Goal: Check status: Check status

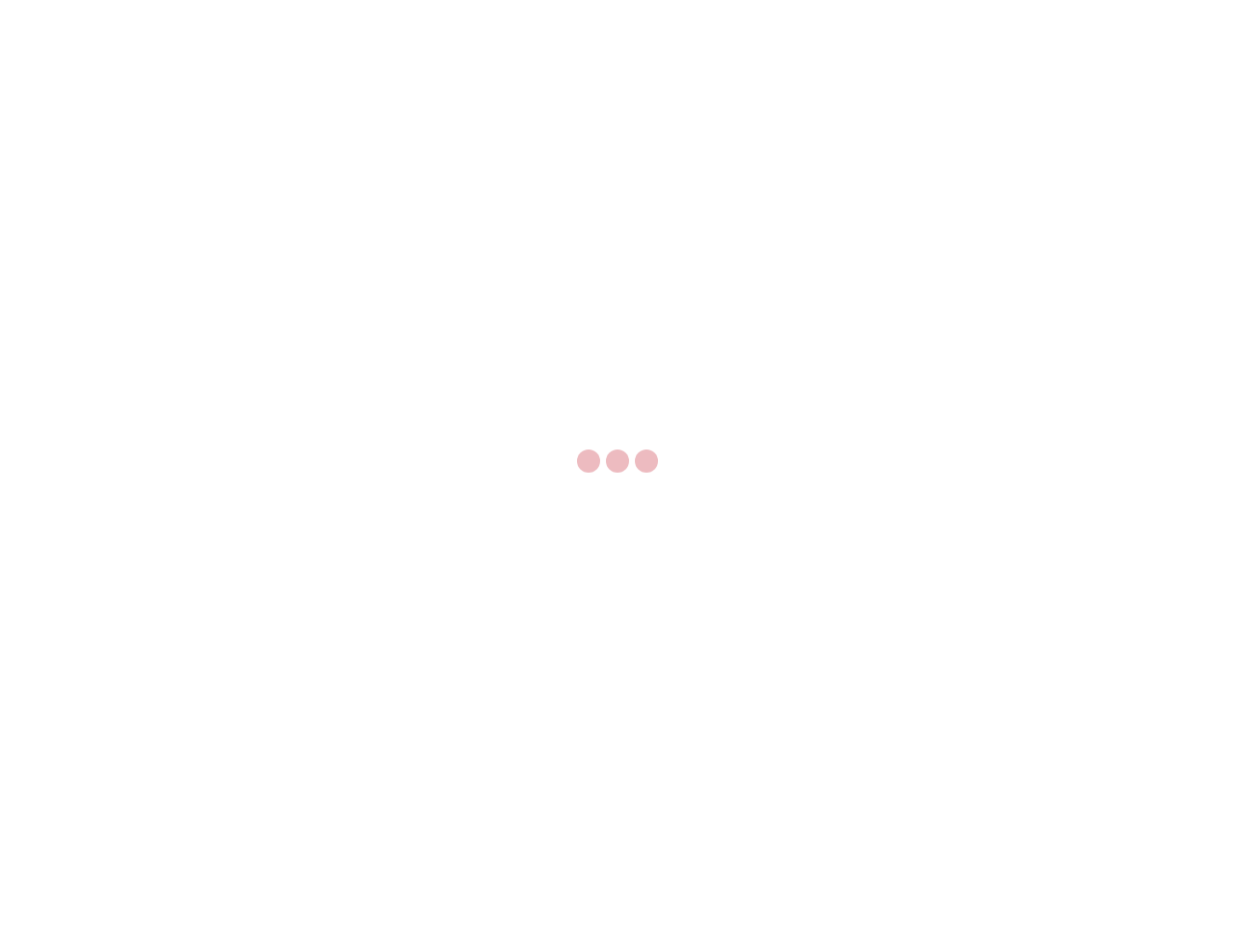
select select "US"
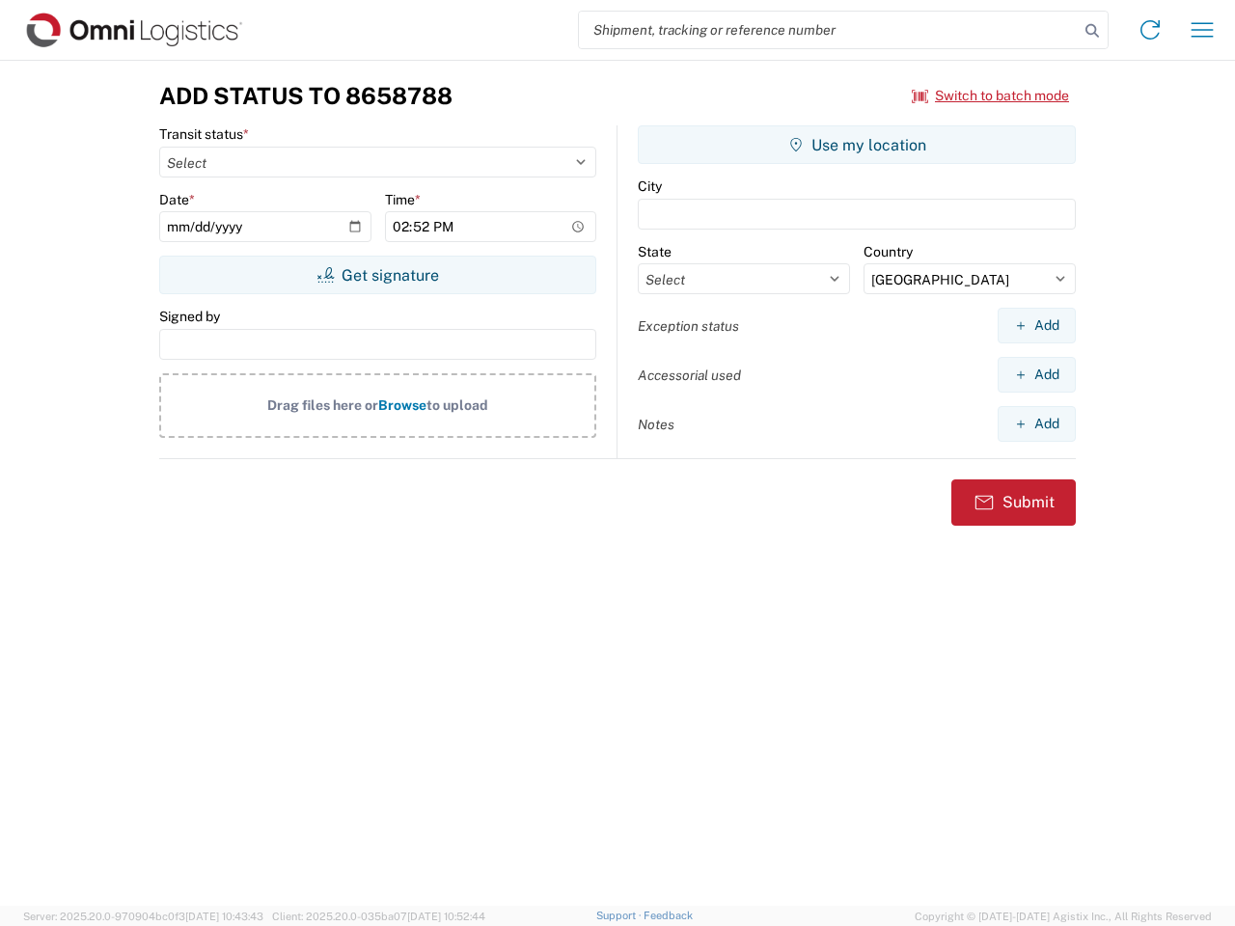
click at [829, 30] on input "search" at bounding box center [829, 30] width 500 height 37
click at [1092, 31] on icon at bounding box center [1091, 30] width 27 height 27
click at [1150, 30] on icon at bounding box center [1149, 29] width 31 height 31
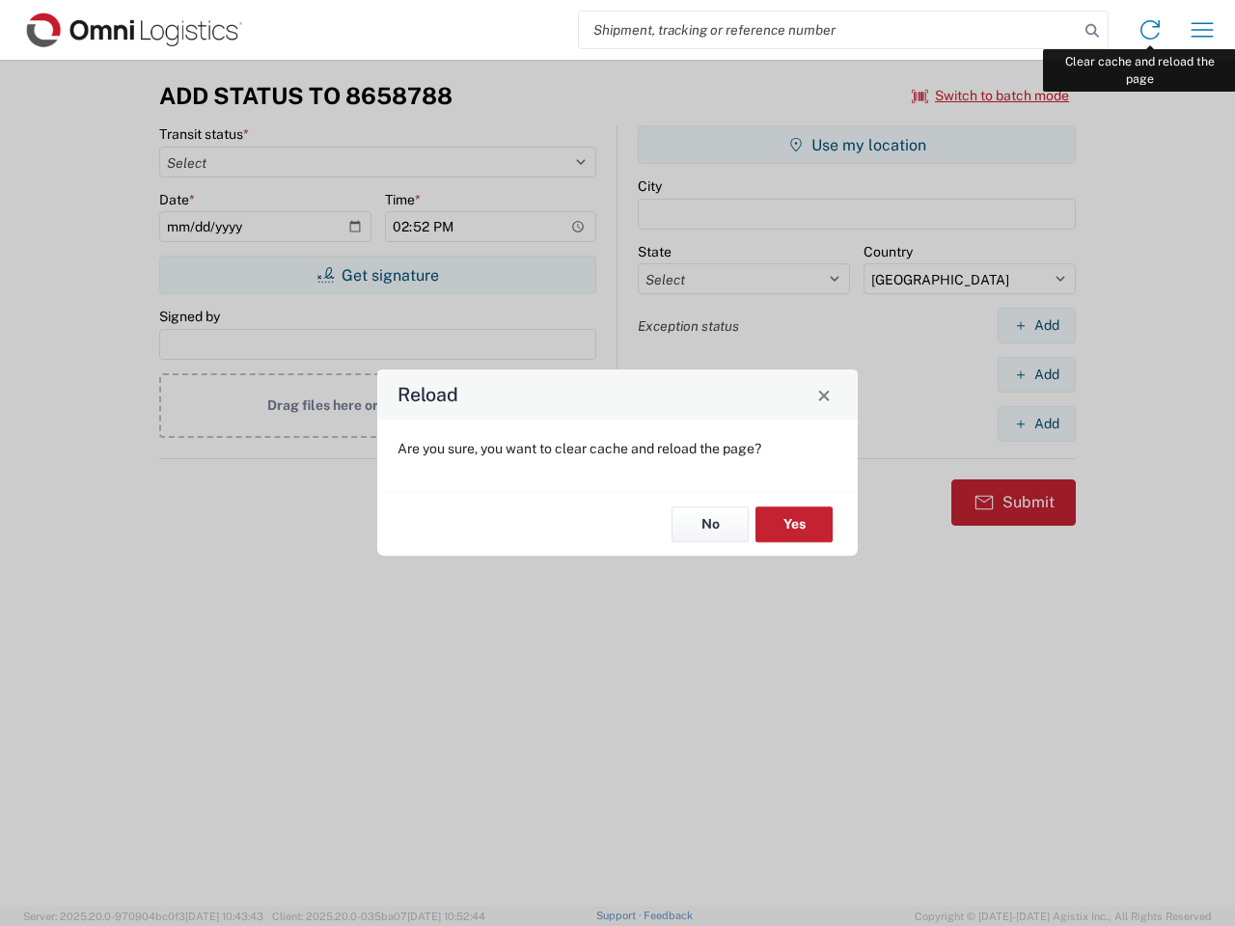
click at [1202, 30] on div "Reload Are you sure, you want to clear cache and reload the page? No Yes" at bounding box center [617, 463] width 1235 height 926
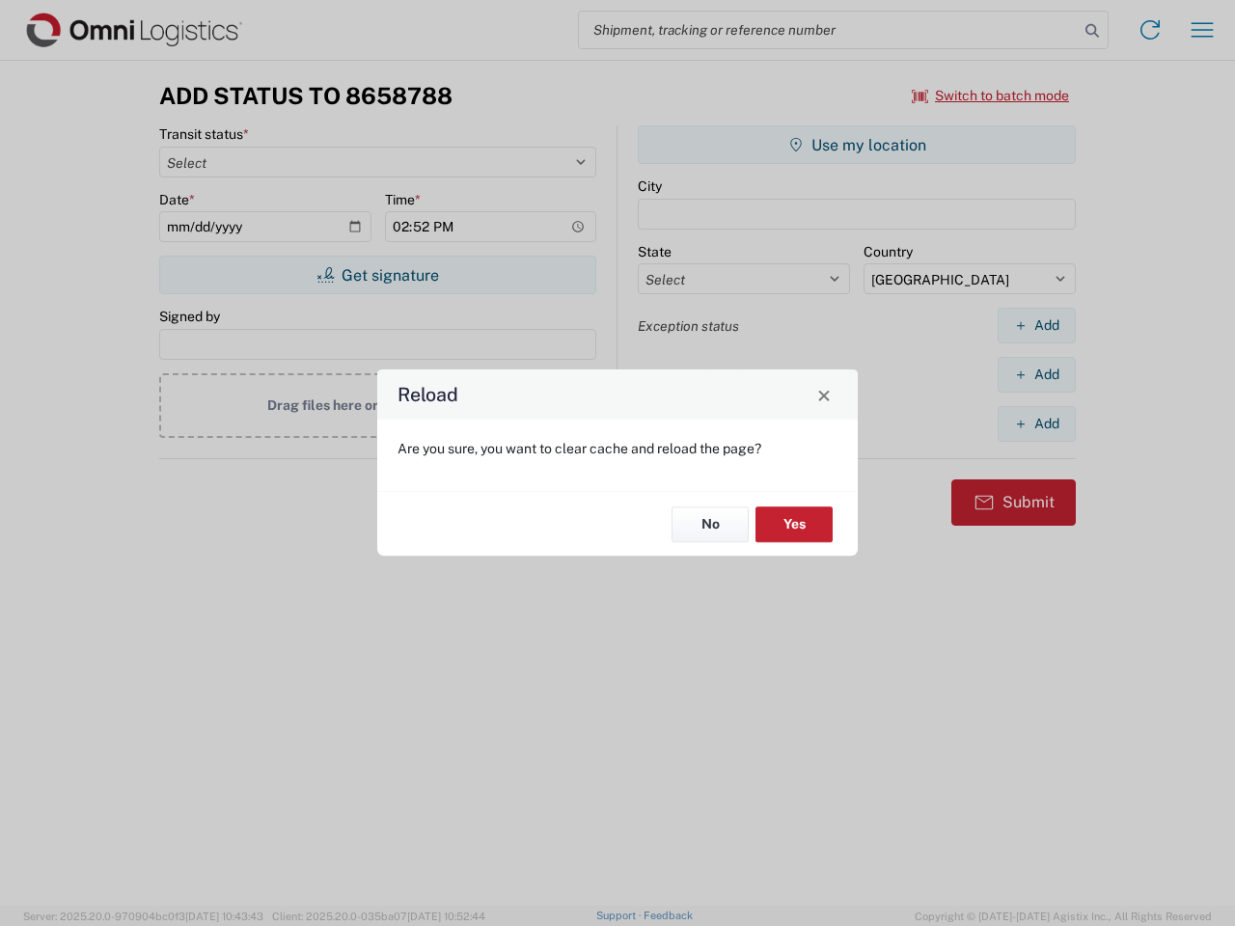
click at [991, 95] on div "Reload Are you sure, you want to clear cache and reload the page? No Yes" at bounding box center [617, 463] width 1235 height 926
click at [377, 275] on div "Reload Are you sure, you want to clear cache and reload the page? No Yes" at bounding box center [617, 463] width 1235 height 926
click at [857, 145] on div "Reload Are you sure, you want to clear cache and reload the page? No Yes" at bounding box center [617, 463] width 1235 height 926
click at [1036, 325] on div "Reload Are you sure, you want to clear cache and reload the page? No Yes" at bounding box center [617, 463] width 1235 height 926
click at [1036, 374] on div "Reload Are you sure, you want to clear cache and reload the page? No Yes" at bounding box center [617, 463] width 1235 height 926
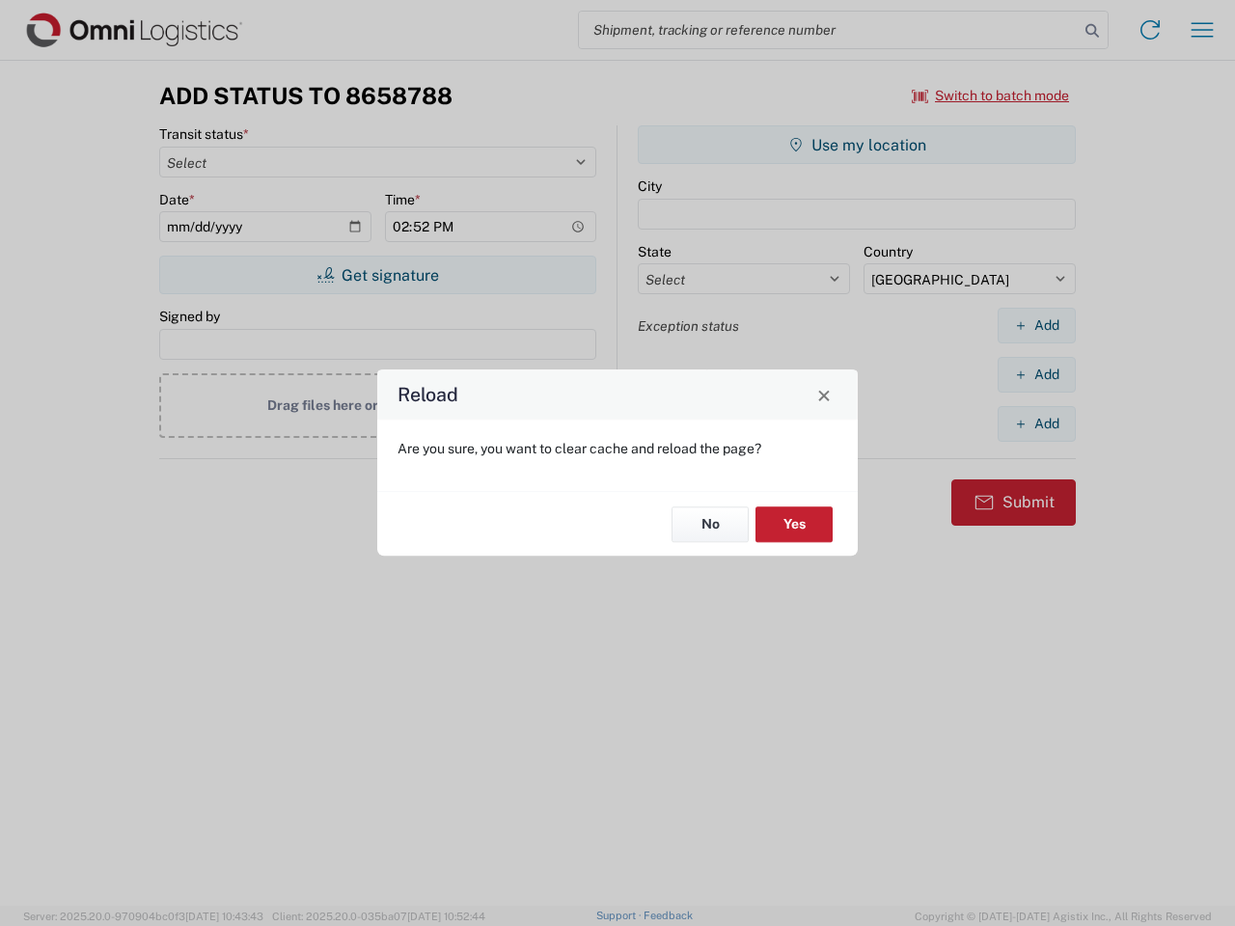
click at [1036, 423] on div "Reload Are you sure, you want to clear cache and reload the page? No Yes" at bounding box center [617, 463] width 1235 height 926
